Goal: Find specific page/section: Find specific page/section

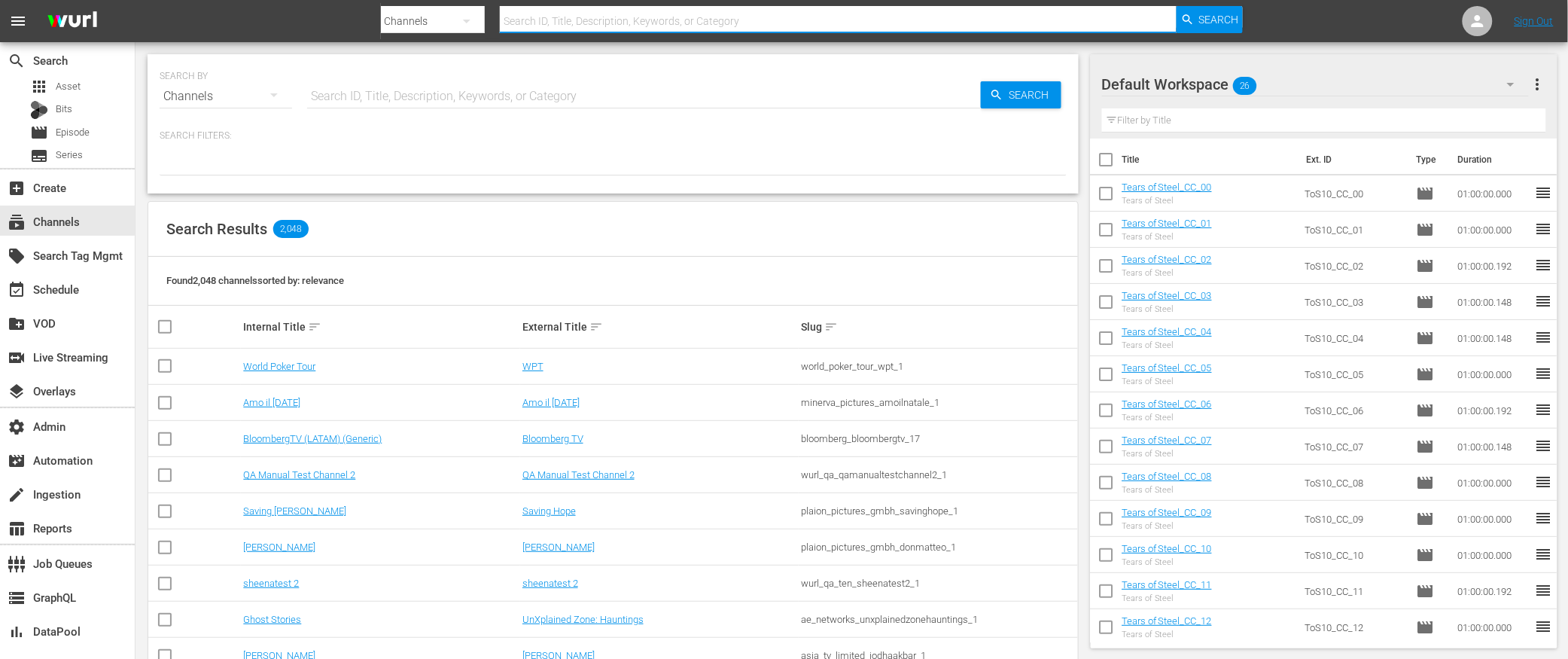
click at [562, 30] on input "text" at bounding box center [838, 20] width 677 height 36
type input "crunchyrol"
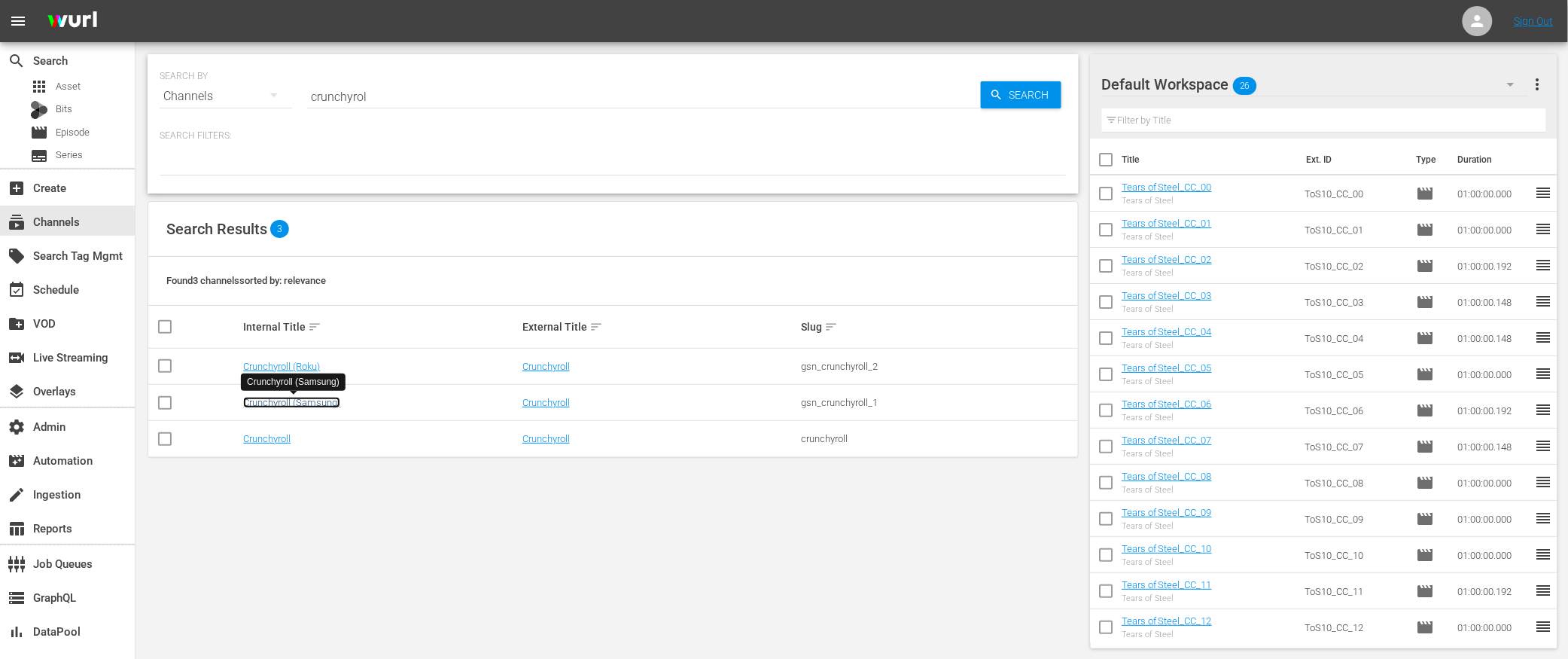
click at [287, 404] on link "Crunchyroll (Samsung)" at bounding box center [291, 402] width 97 height 11
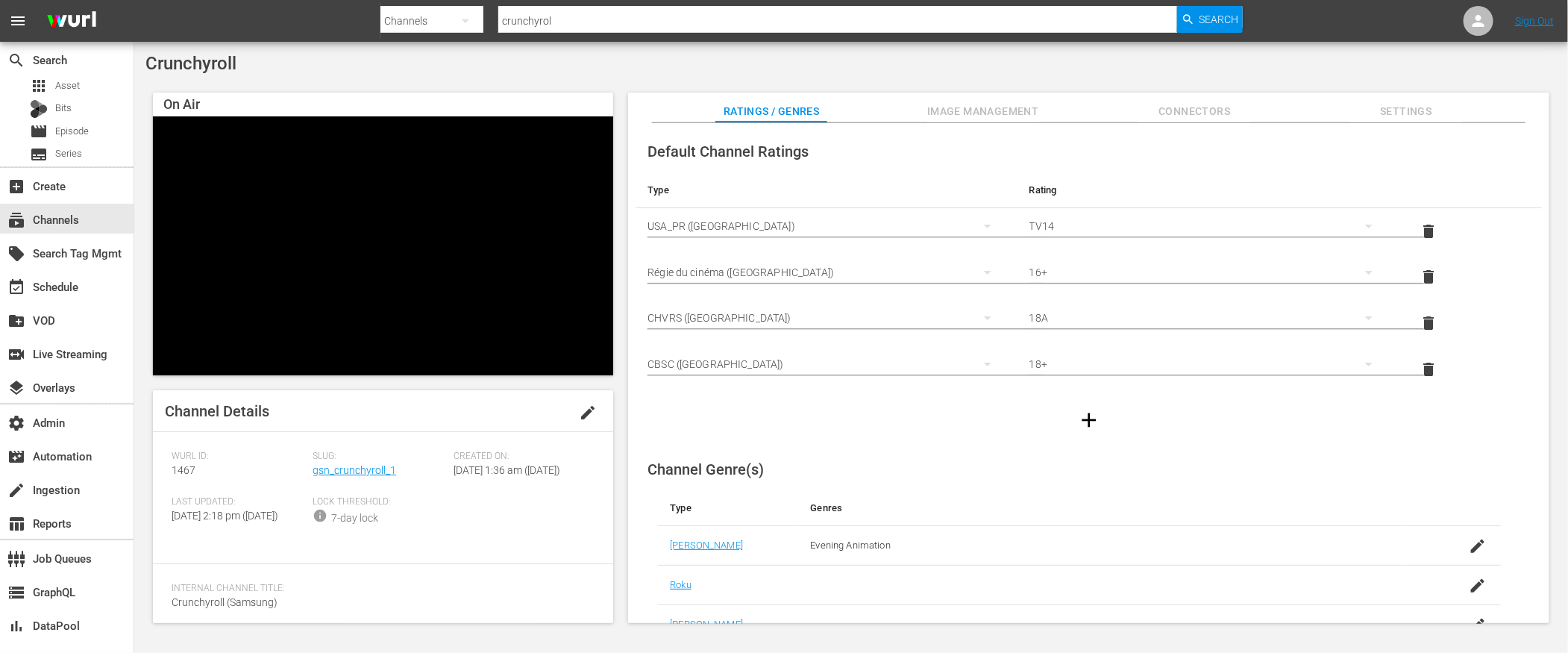
click at [352, 485] on div "Slug: gsn_crunchyroll_1" at bounding box center [382, 474] width 141 height 46
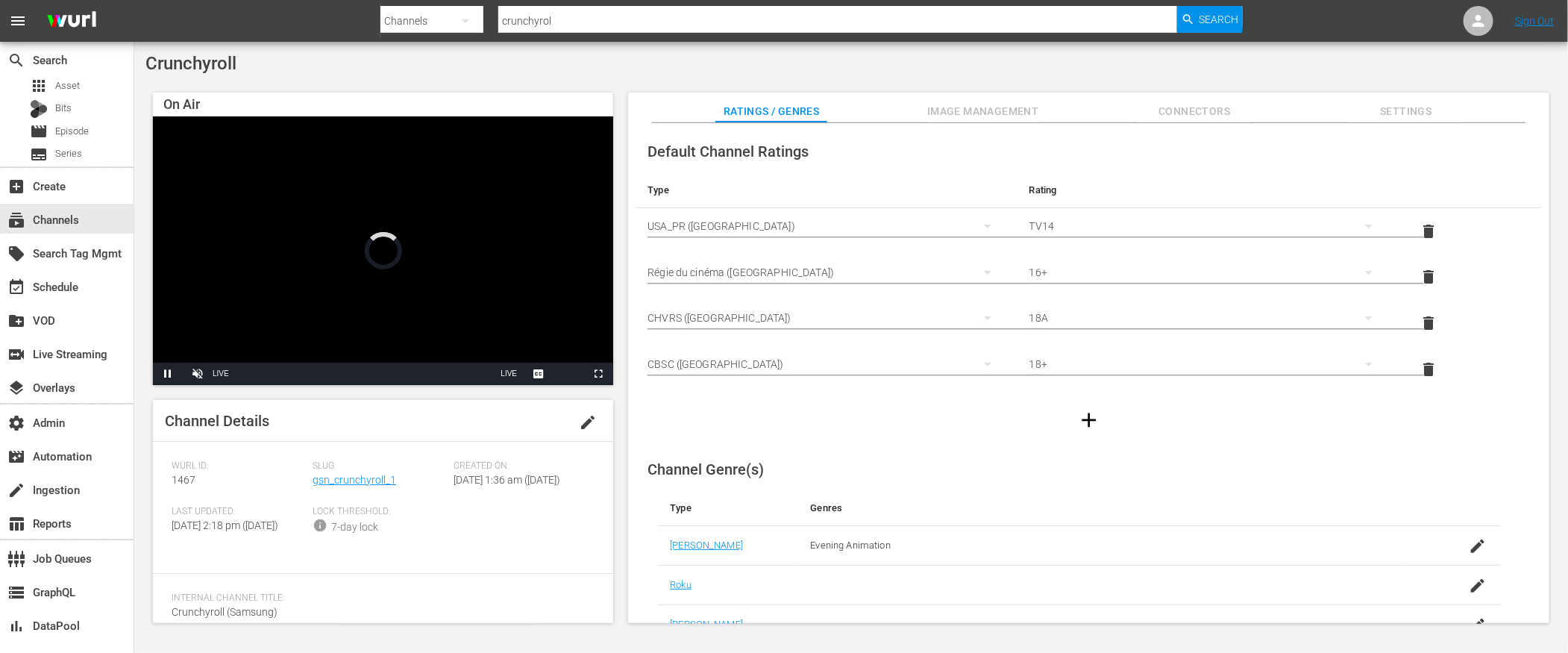
click at [355, 468] on span "Slug:" at bounding box center [378, 466] width 133 height 12
click at [355, 483] on link "gsn_crunchyroll_1" at bounding box center [354, 479] width 84 height 12
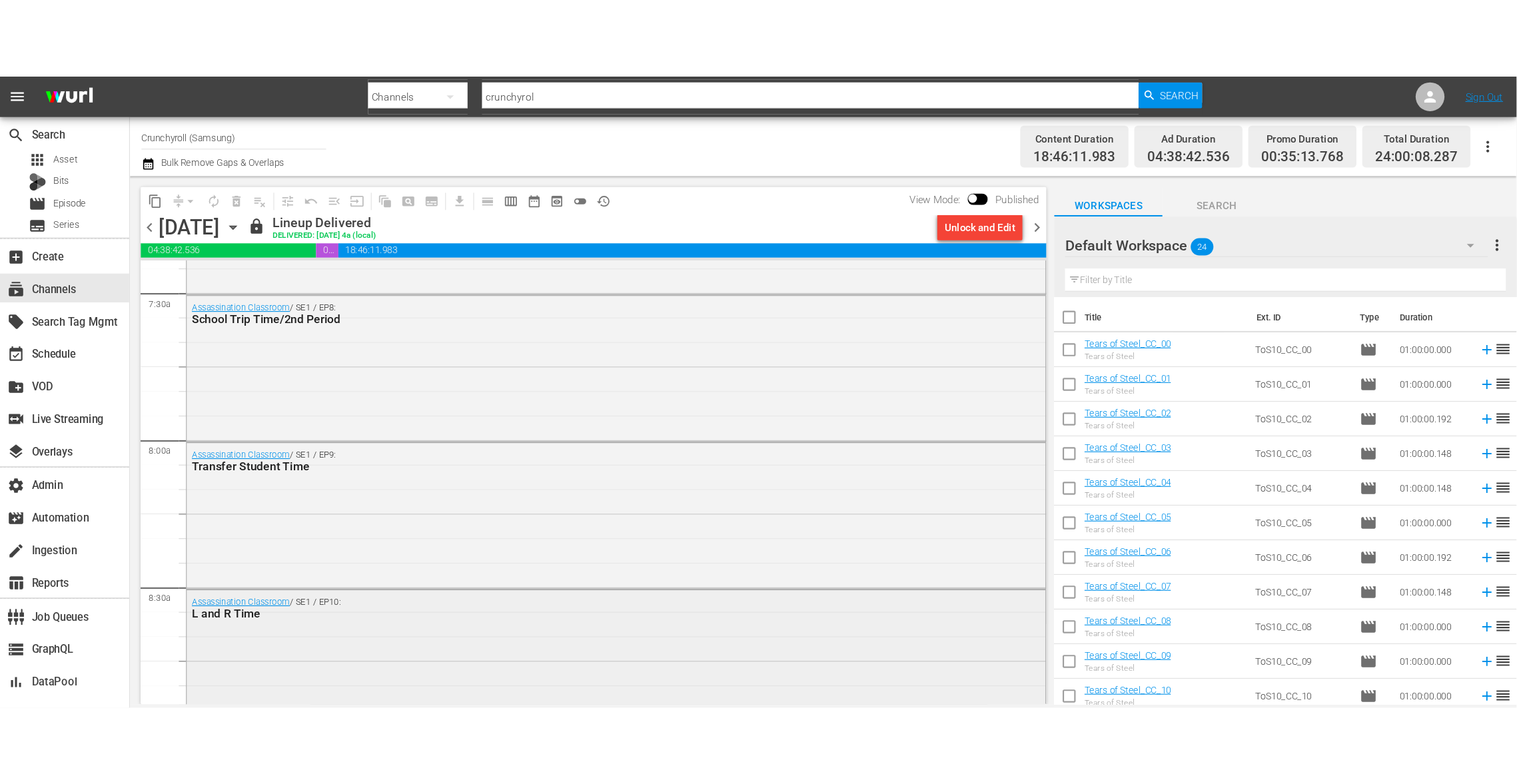
scroll to position [2249, 0]
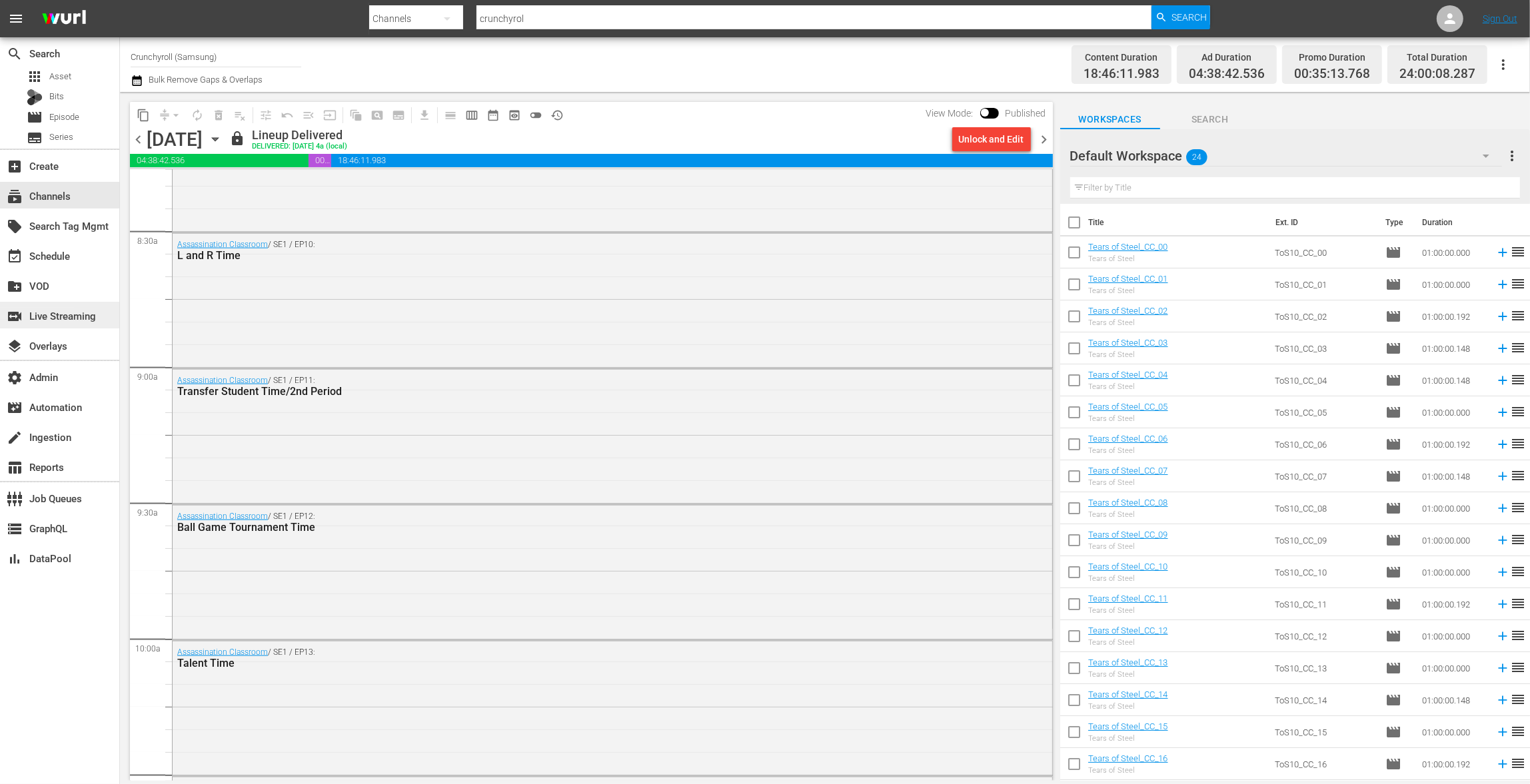
click at [65, 320] on div "switch_video Live Streaming" at bounding box center [37, 313] width 75 height 12
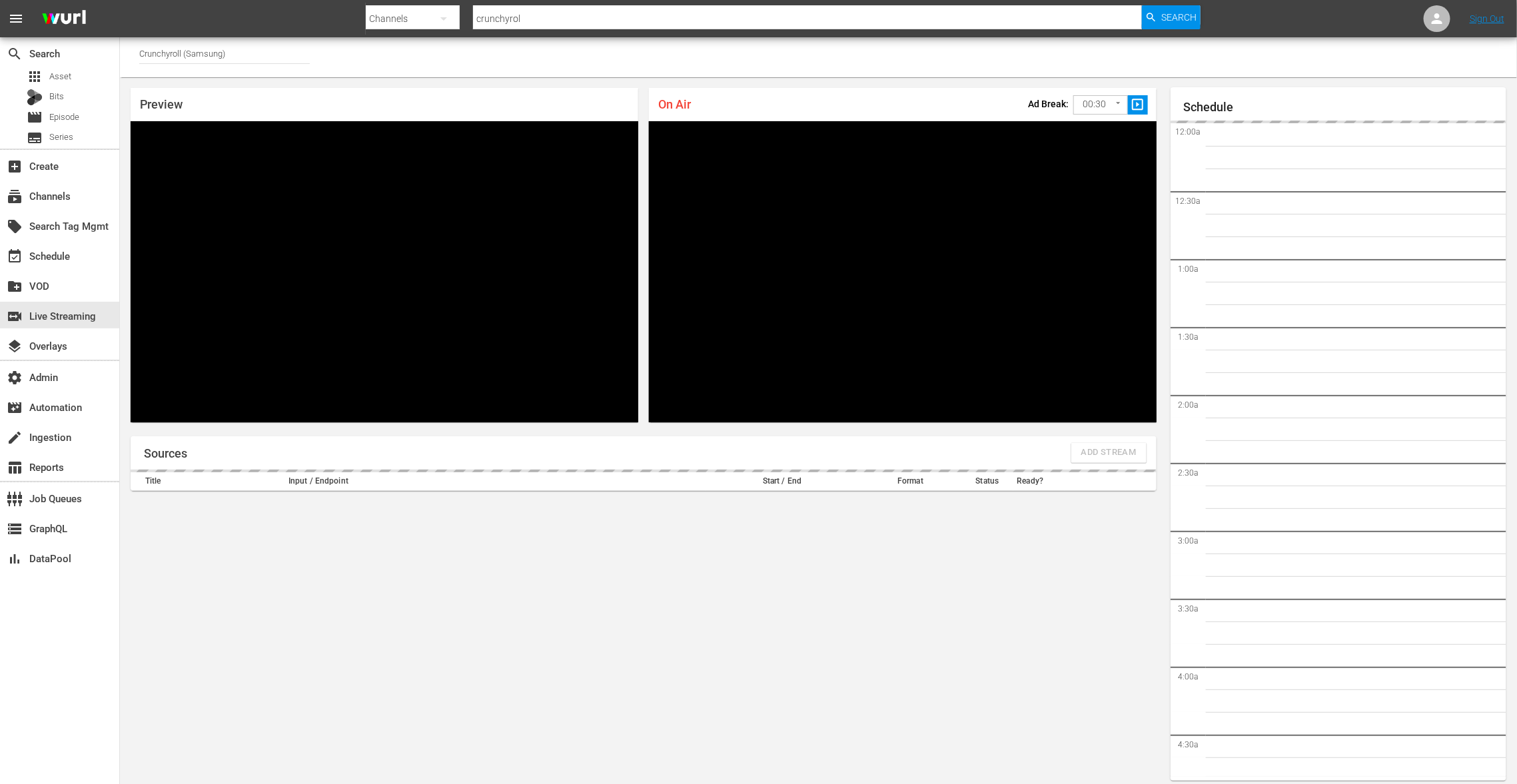
scroll to position [2006, 0]
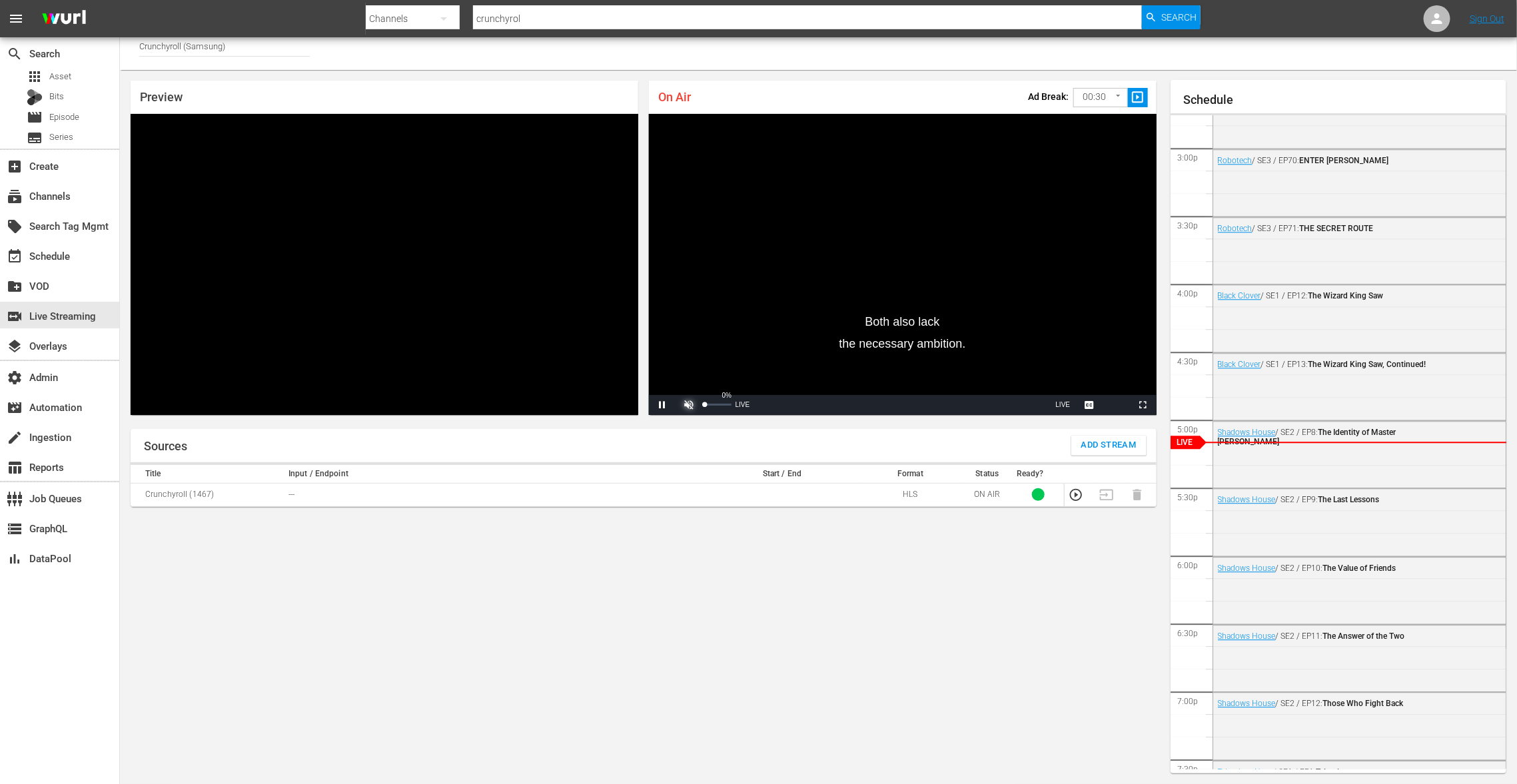
click at [689, 405] on span "Video Player" at bounding box center [689, 405] width 0 height 0
click at [1090, 405] on span "Video Player" at bounding box center [1090, 405] width 0 height 0
click at [1098, 341] on span "captions off" at bounding box center [1090, 341] width 41 height 9
click at [689, 405] on span "Video Player" at bounding box center [689, 405] width 0 height 0
click at [551, 582] on div "Sources Add Stream Title Input / Endpoint Start / End Format Status Ready? Crun…" at bounding box center [643, 601] width 1026 height 345
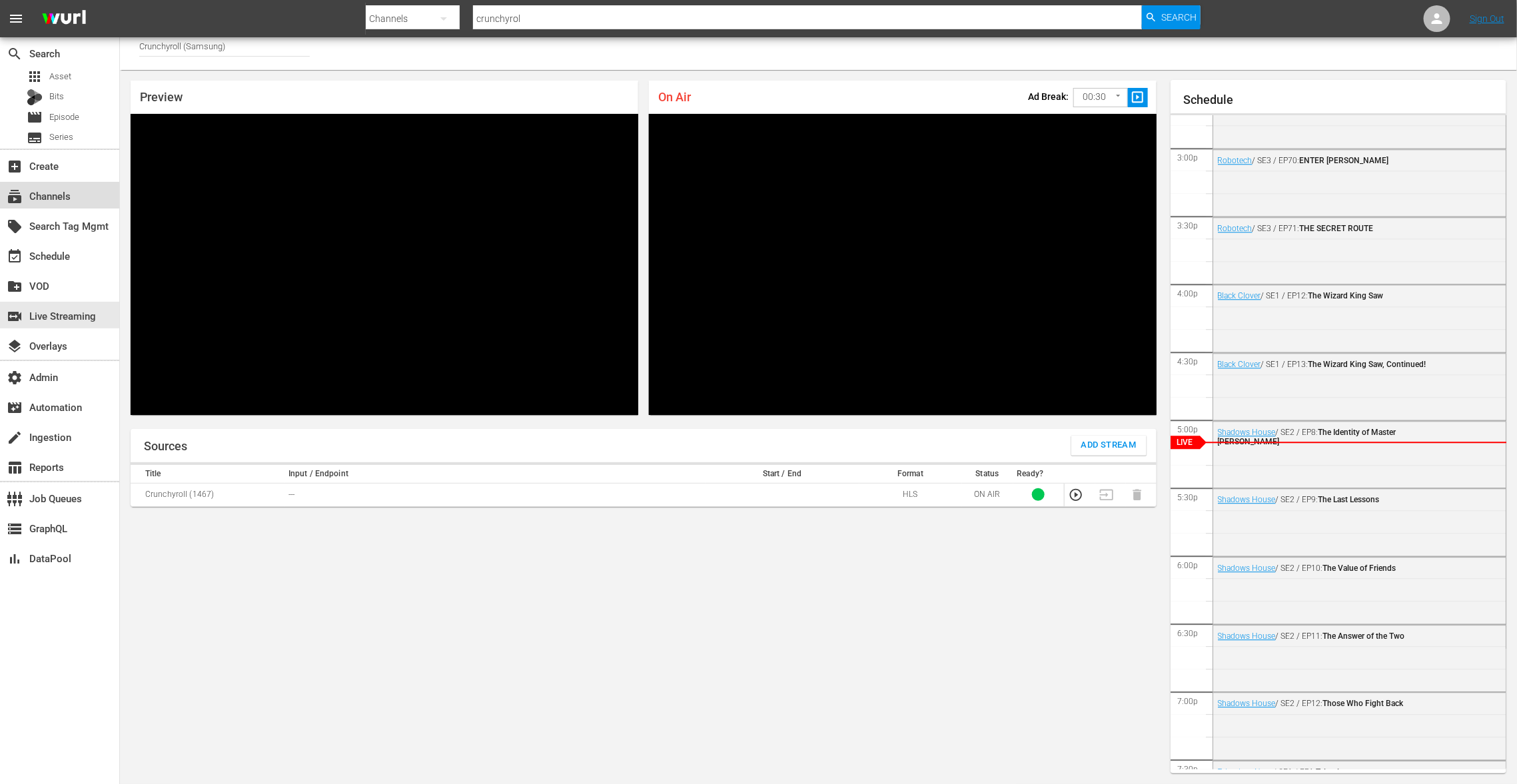
click at [58, 190] on div "subscriptions Channels" at bounding box center [37, 194] width 75 height 12
